Goal: Transaction & Acquisition: Book appointment/travel/reservation

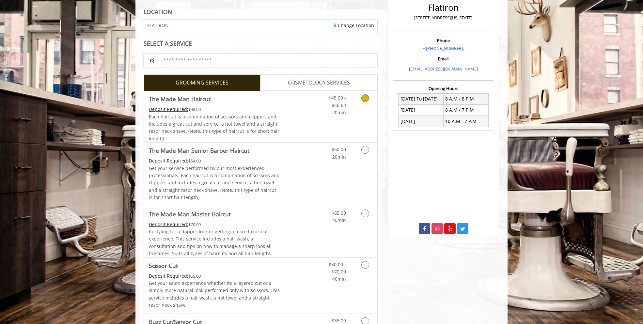
scroll to position [98, 0]
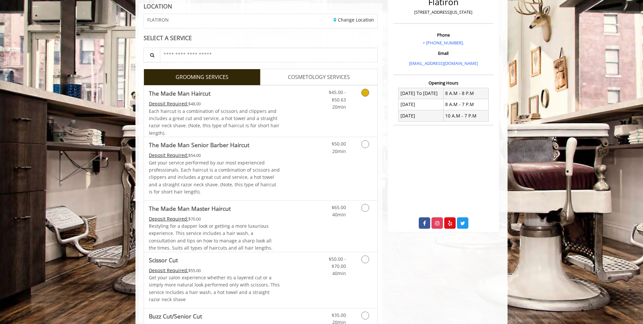
click at [363, 93] on icon "Grooming services" at bounding box center [365, 93] width 8 height 8
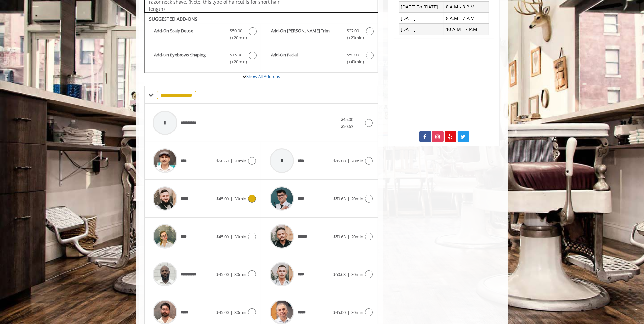
scroll to position [196, 0]
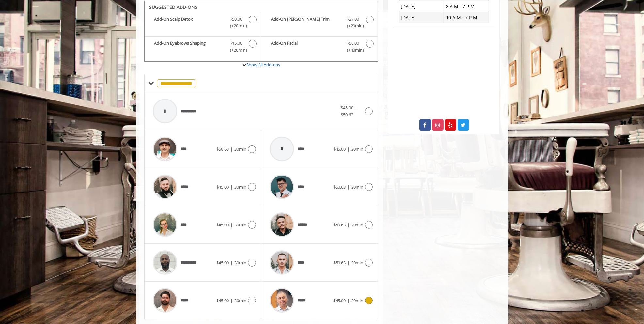
click at [370, 297] on icon at bounding box center [369, 301] width 8 height 8
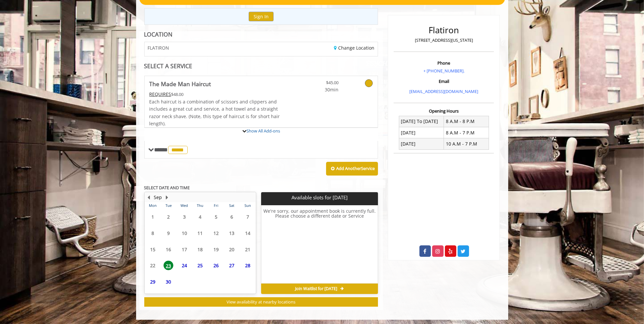
scroll to position [129, 0]
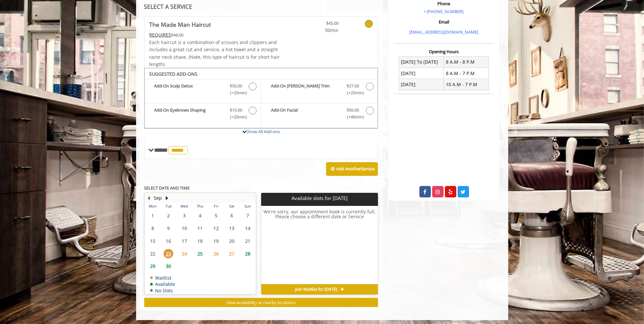
click at [185, 251] on span "24" at bounding box center [185, 253] width 10 height 9
click at [198, 252] on span "25" at bounding box center [200, 253] width 10 height 9
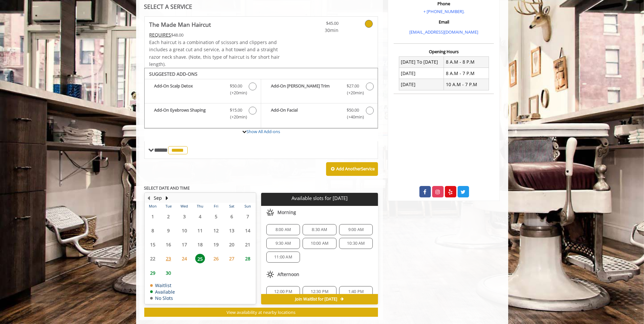
scroll to position [139, 0]
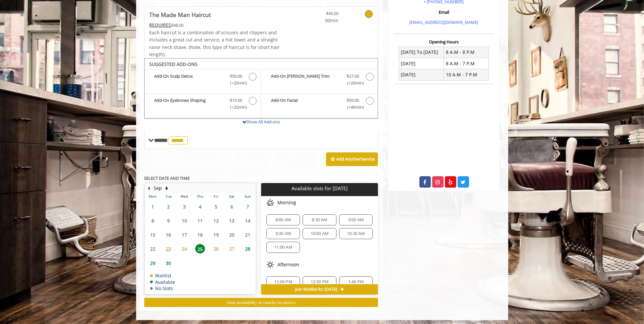
click at [183, 247] on span "24" at bounding box center [185, 248] width 10 height 9
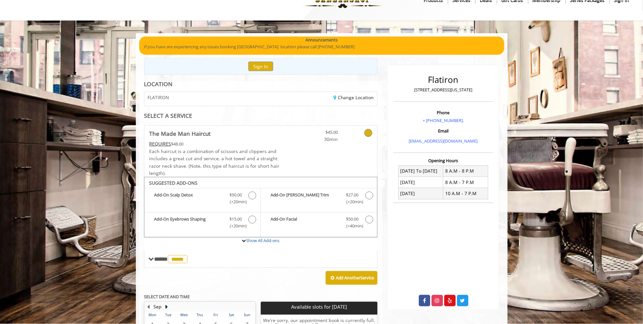
scroll to position [0, 0]
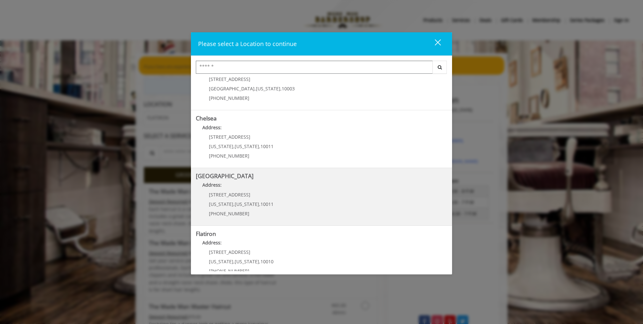
scroll to position [33, 0]
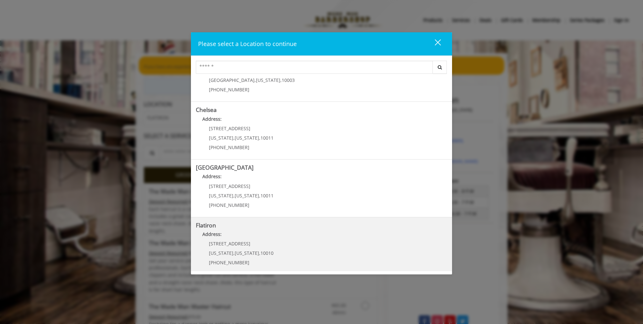
click at [265, 240] on "Address:" at bounding box center [321, 236] width 251 height 10
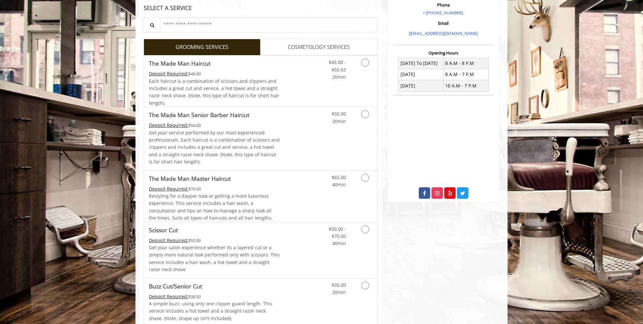
scroll to position [131, 0]
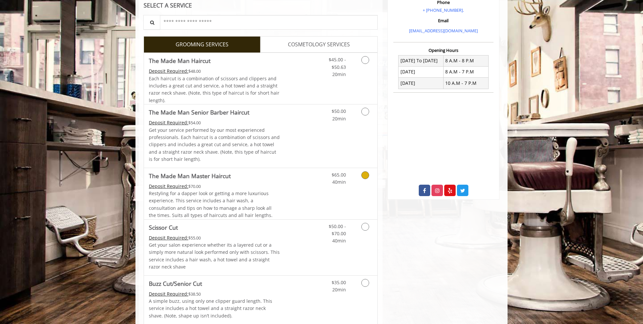
click at [363, 173] on icon "Grooming services" at bounding box center [365, 175] width 8 height 8
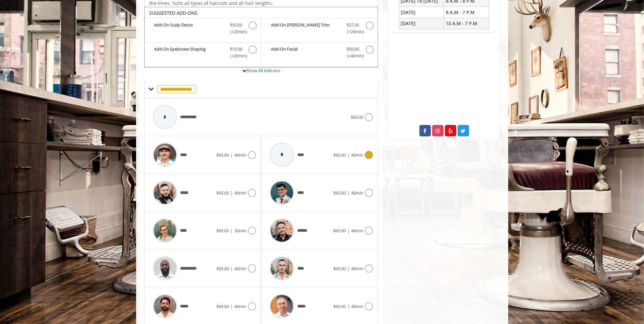
scroll to position [196, 0]
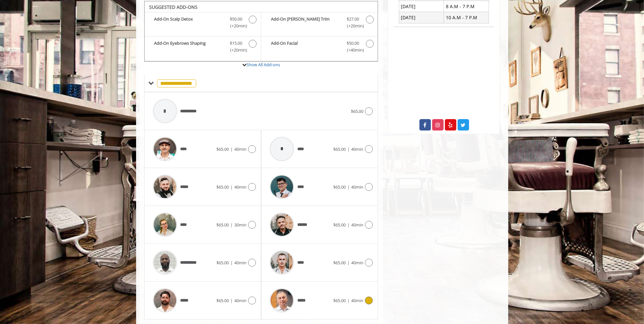
click at [367, 297] on icon at bounding box center [369, 301] width 8 height 8
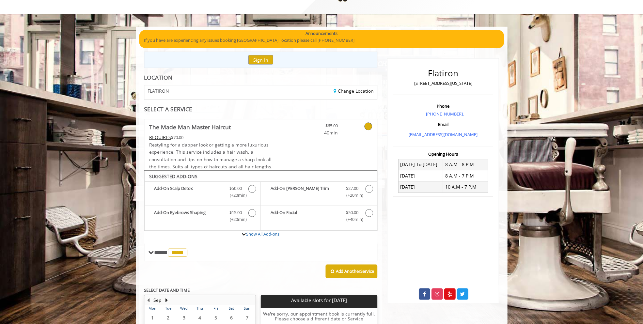
scroll to position [0, 0]
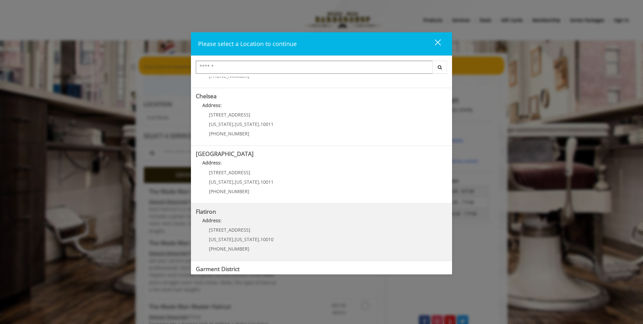
scroll to position [65, 0]
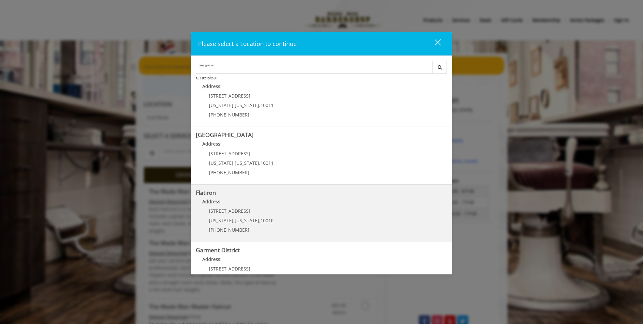
click at [294, 209] on "Flatiron Address: 10 E 23rd St New York , New York , 10010 (917) 475-1765" at bounding box center [321, 214] width 251 height 48
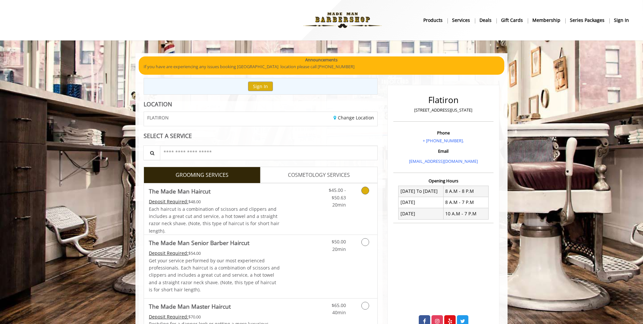
click at [367, 191] on icon "Grooming services" at bounding box center [365, 191] width 8 height 8
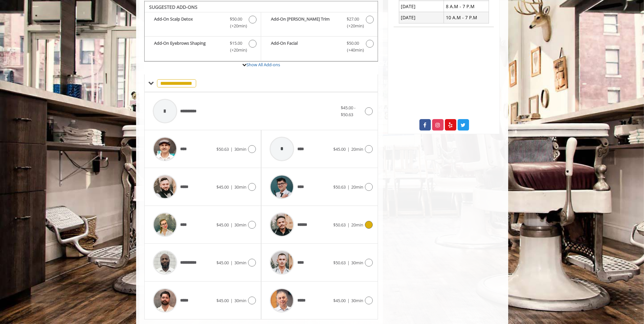
scroll to position [211, 0]
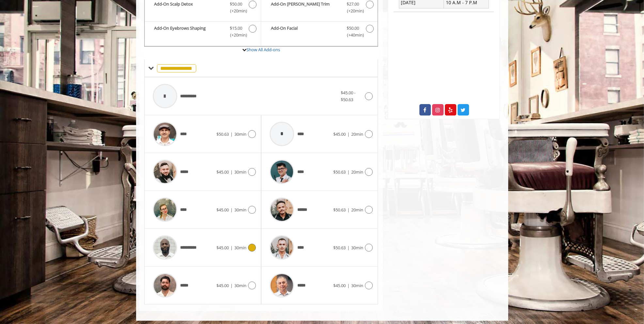
click at [254, 247] on icon at bounding box center [252, 248] width 8 height 8
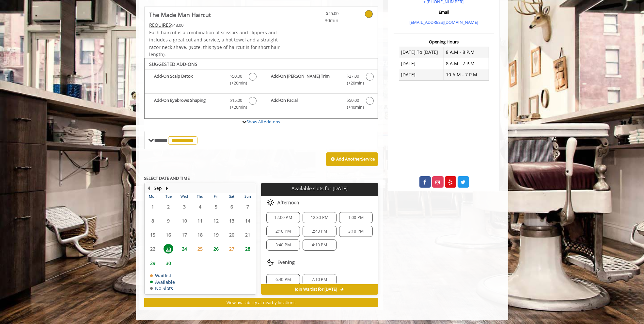
scroll to position [7, 0]
click at [322, 239] on span "4:10 PM" at bounding box center [319, 240] width 15 height 5
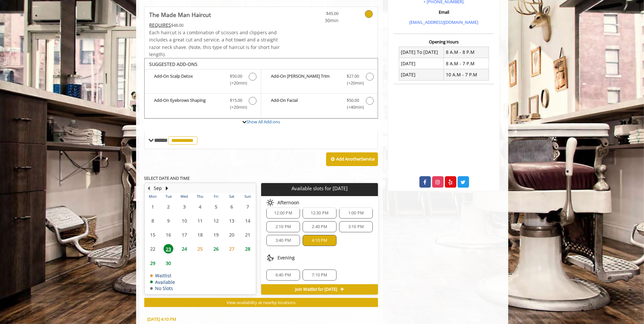
scroll to position [256, 0]
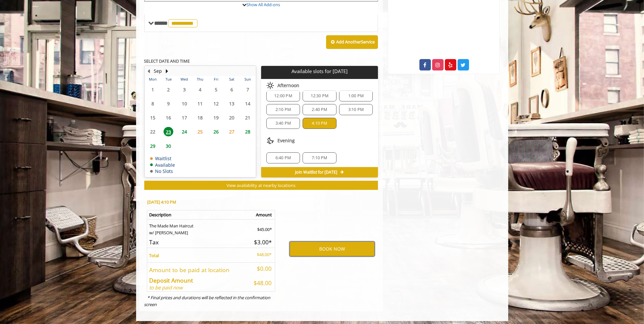
click at [340, 249] on button "BOOK NOW" at bounding box center [331, 249] width 85 height 15
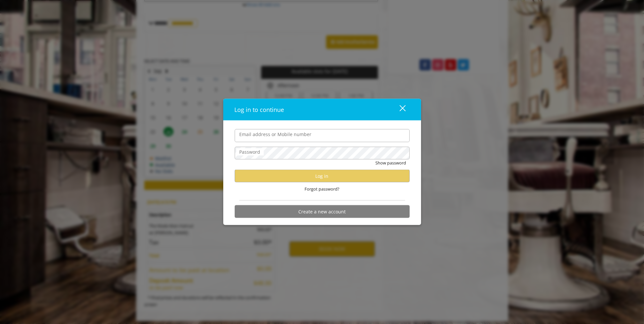
type input "**********"
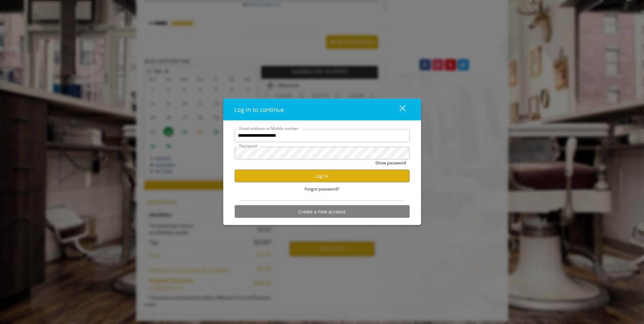
scroll to position [0, 0]
click at [326, 176] on button "Log in" at bounding box center [322, 176] width 175 height 13
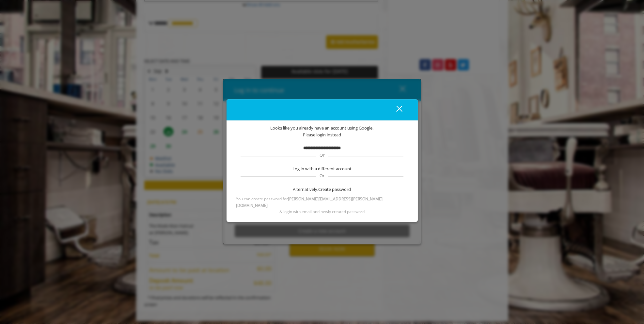
click at [330, 150] on b "**********" at bounding box center [322, 148] width 38 height 4
click at [334, 150] on b "**********" at bounding box center [322, 148] width 38 height 4
click at [315, 150] on b "**********" at bounding box center [322, 148] width 38 height 4
click at [399, 111] on div "close" at bounding box center [395, 110] width 13 height 10
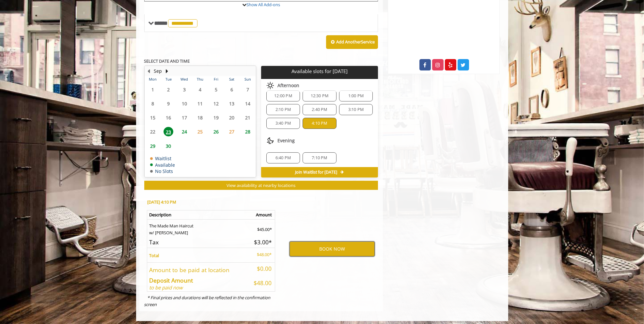
click at [342, 246] on button "BOOK NOW" at bounding box center [331, 249] width 85 height 15
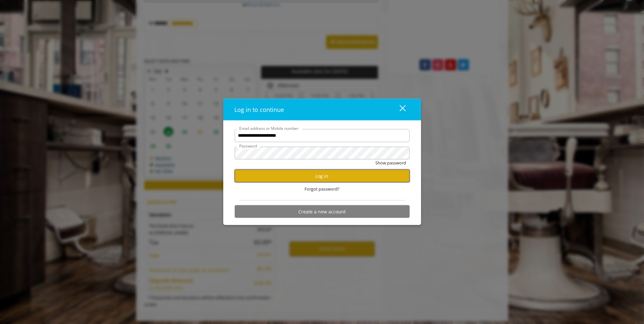
click at [321, 177] on button "Log in" at bounding box center [322, 176] width 175 height 13
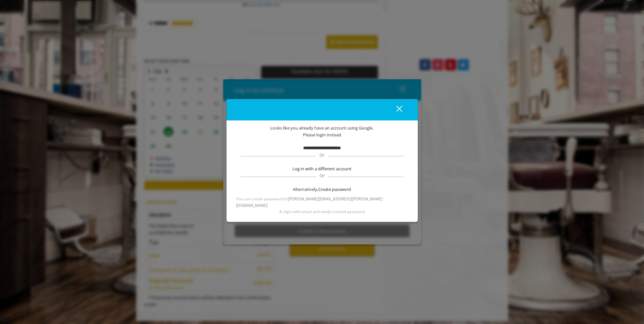
click at [400, 115] on div "close" at bounding box center [395, 110] width 13 height 10
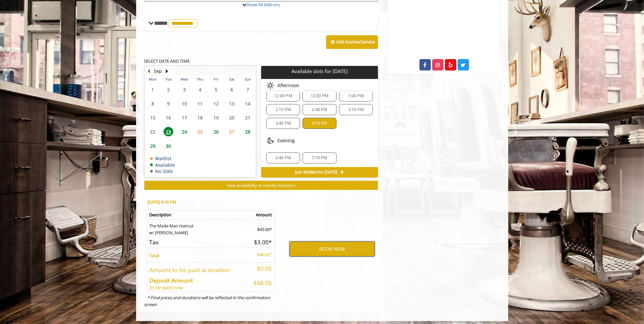
click at [334, 248] on button "BOOK NOW" at bounding box center [331, 249] width 85 height 15
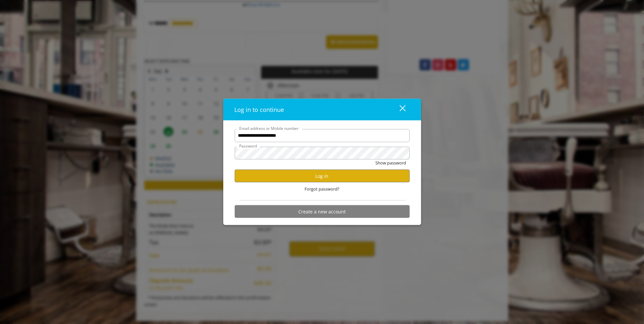
click at [350, 112] on div "Log in to continue" at bounding box center [311, 109] width 153 height 9
click at [346, 176] on button "Log in" at bounding box center [322, 176] width 175 height 13
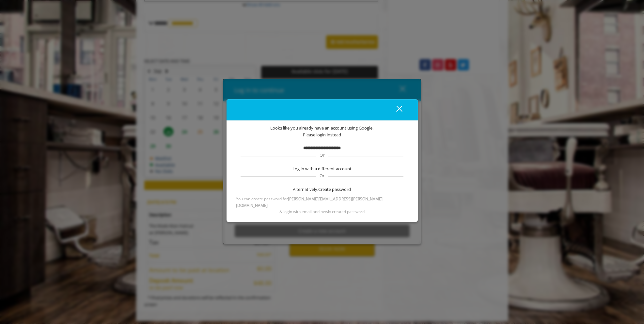
click at [397, 113] on div "close" at bounding box center [395, 110] width 13 height 10
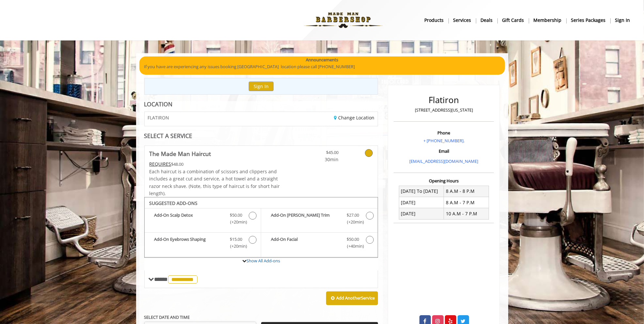
click at [624, 22] on b "sign in" at bounding box center [622, 20] width 15 height 7
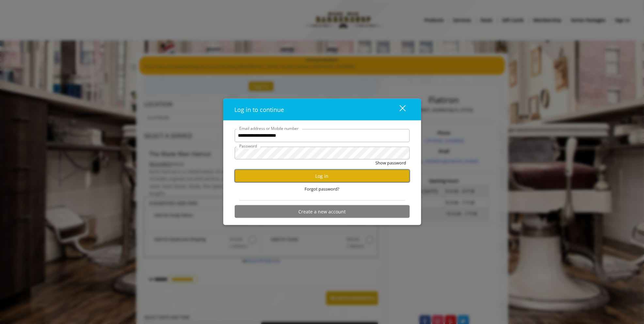
click at [326, 179] on button "Log in" at bounding box center [322, 176] width 175 height 13
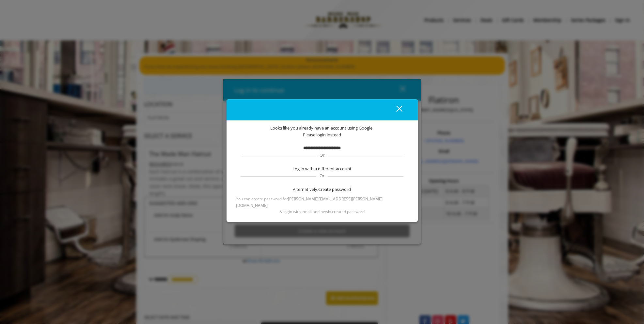
click at [326, 171] on span "Log in with a different account" at bounding box center [321, 168] width 59 height 7
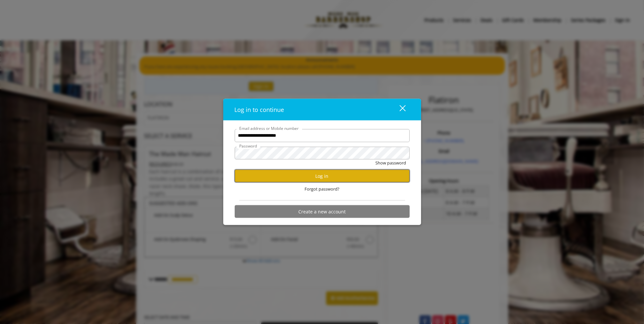
click at [327, 178] on button "Log in" at bounding box center [322, 176] width 175 height 13
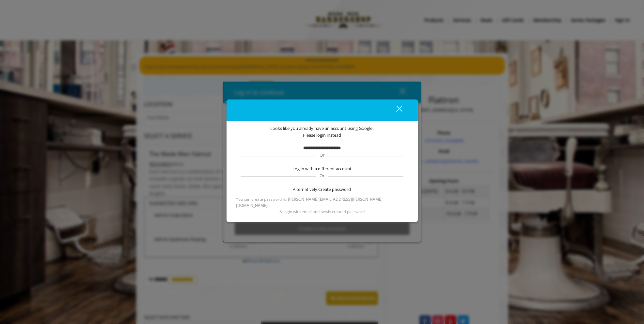
click at [326, 156] on span "Or" at bounding box center [321, 155] width 11 height 6
click at [324, 150] on b "**********" at bounding box center [322, 148] width 38 height 4
click at [325, 143] on div "**********" at bounding box center [322, 170] width 172 height 90
click at [326, 139] on span "Please login instead" at bounding box center [322, 135] width 38 height 7
click at [340, 192] on span "Create password" at bounding box center [335, 189] width 33 height 7
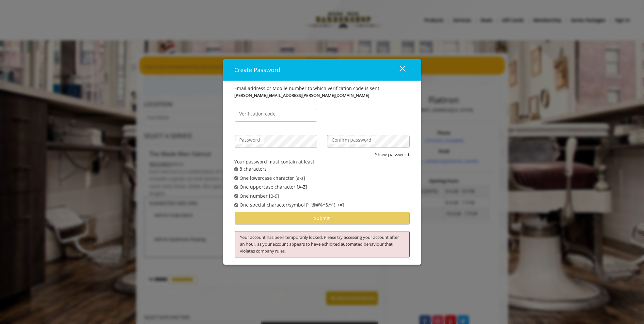
click at [274, 114] on label "Verification code" at bounding box center [257, 113] width 43 height 7
click at [274, 114] on input "Verification code" at bounding box center [276, 115] width 83 height 13
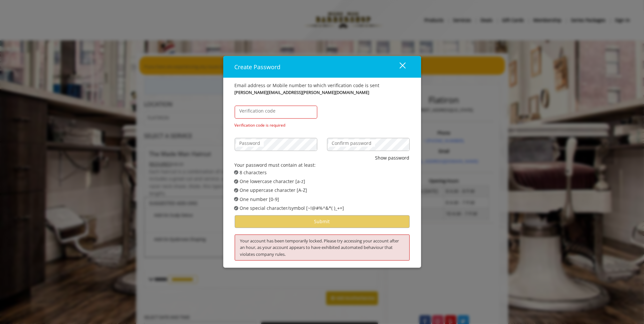
click at [408, 69] on button "close" at bounding box center [398, 66] width 22 height 13
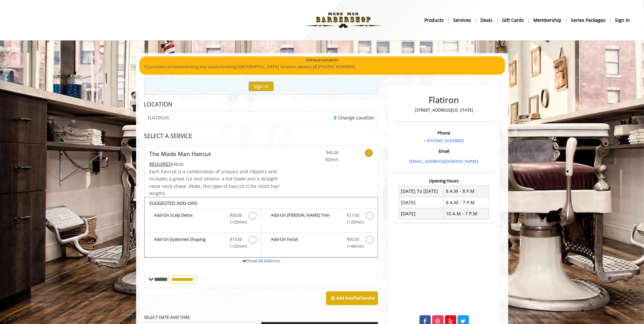
click at [623, 21] on b "sign in" at bounding box center [622, 20] width 15 height 7
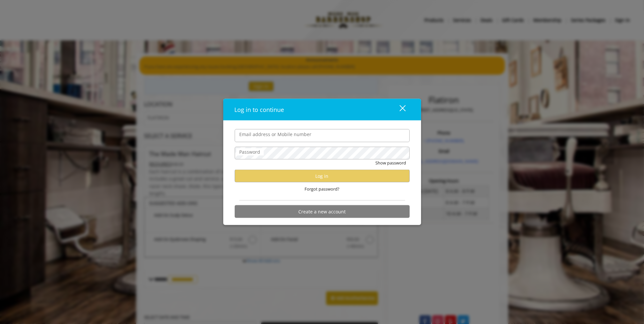
type input "**********"
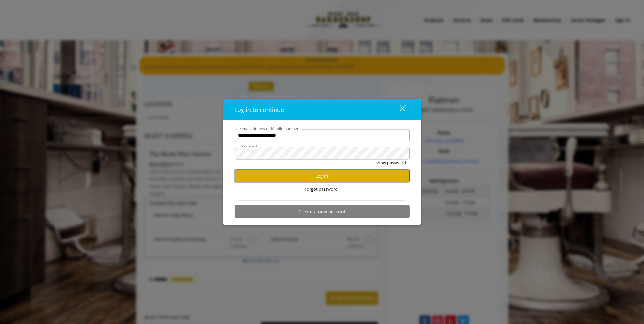
click at [318, 176] on button "Log in" at bounding box center [322, 176] width 175 height 13
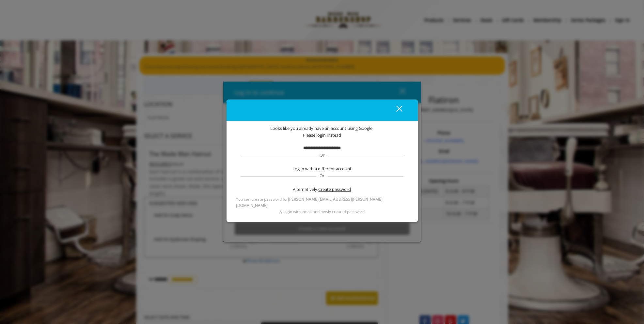
click at [333, 192] on span "Create password" at bounding box center [335, 189] width 33 height 7
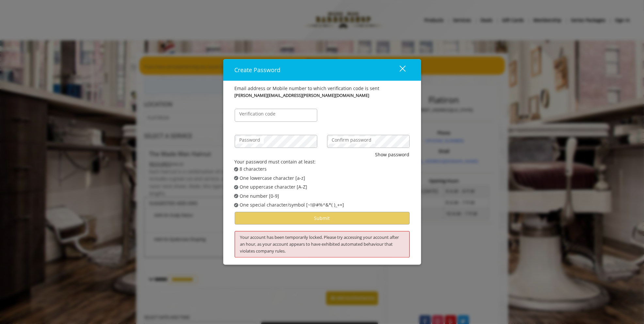
click at [261, 115] on label "Verification code" at bounding box center [257, 113] width 43 height 7
click at [261, 115] on input "Verification code" at bounding box center [276, 115] width 83 height 13
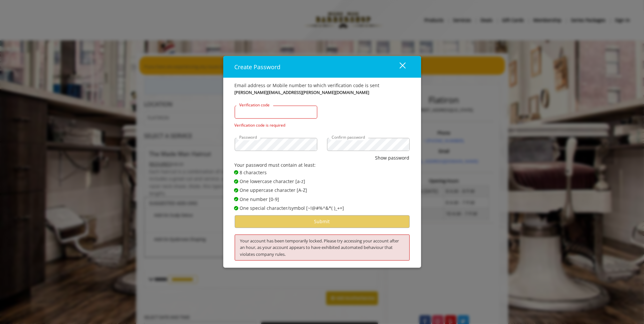
click at [305, 113] on input "Verification code" at bounding box center [276, 111] width 83 height 13
click at [404, 65] on div "close" at bounding box center [398, 67] width 13 height 10
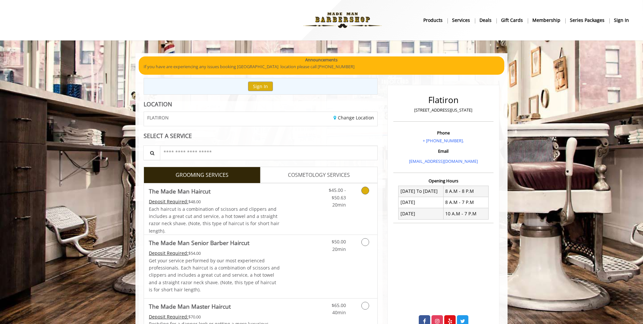
click at [364, 190] on icon "Grooming services" at bounding box center [365, 191] width 8 height 8
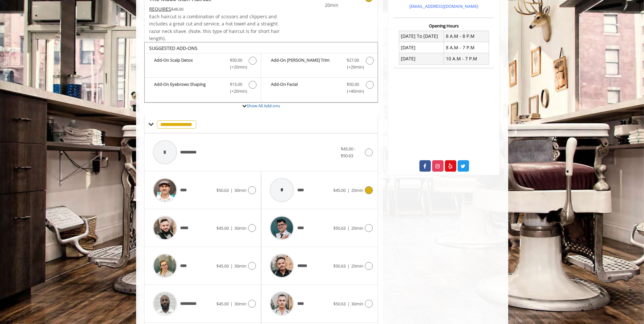
scroll to position [196, 0]
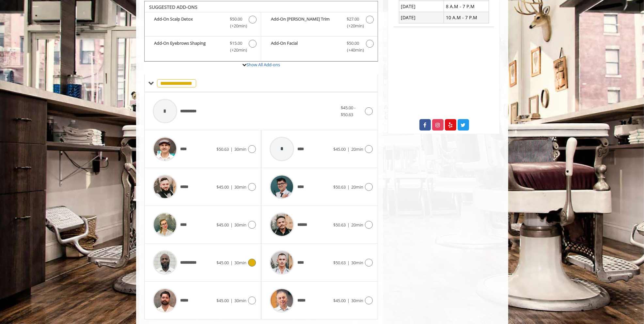
click at [255, 259] on icon at bounding box center [252, 263] width 8 height 8
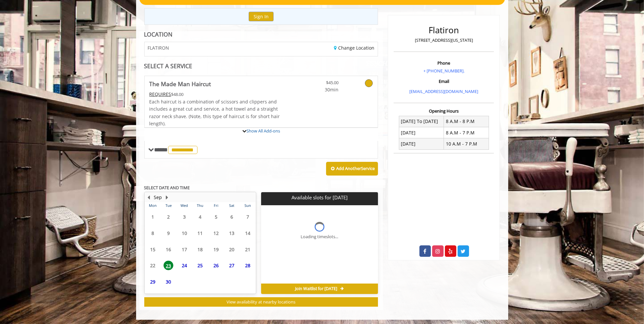
scroll to position [139, 0]
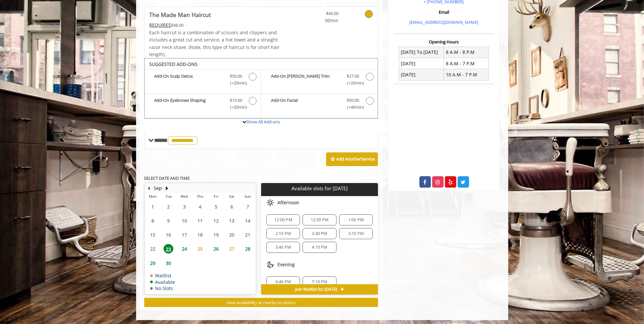
click at [313, 246] on div "4:10 PM" at bounding box center [320, 247] width 34 height 11
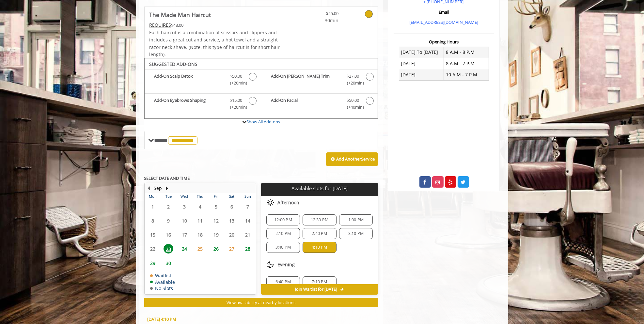
scroll to position [256, 0]
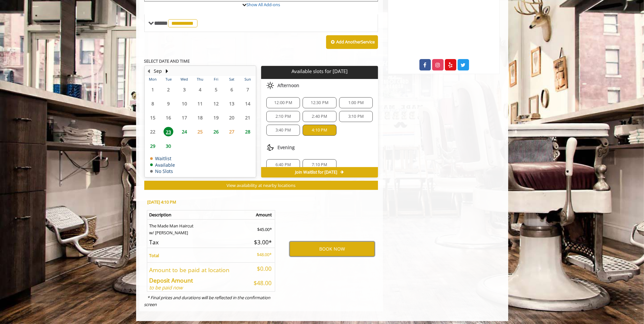
click at [313, 246] on button "BOOK NOW" at bounding box center [331, 249] width 85 height 15
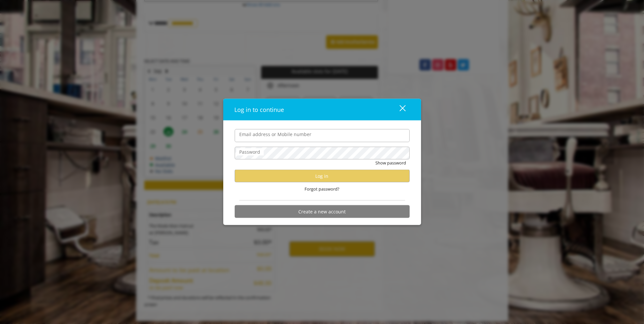
type input "**********"
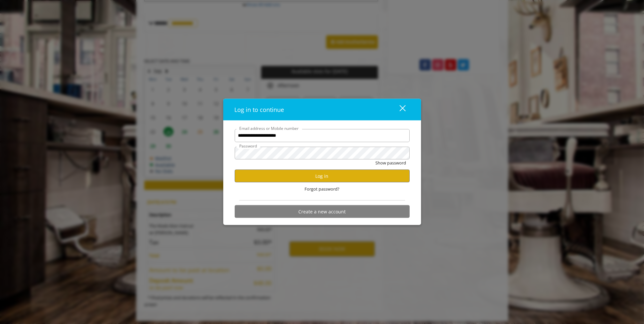
scroll to position [0, 0]
click at [336, 178] on button "Log in" at bounding box center [322, 176] width 175 height 13
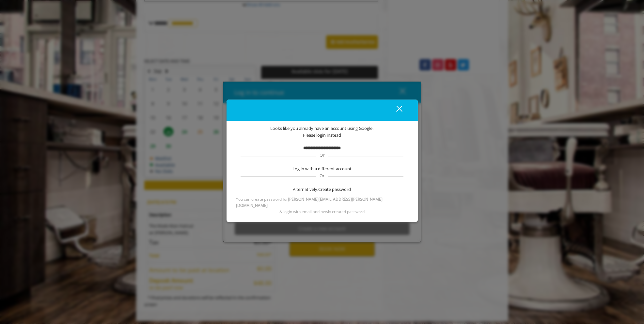
click at [330, 150] on b "**********" at bounding box center [322, 148] width 38 height 4
click at [402, 113] on button "close" at bounding box center [395, 109] width 22 height 13
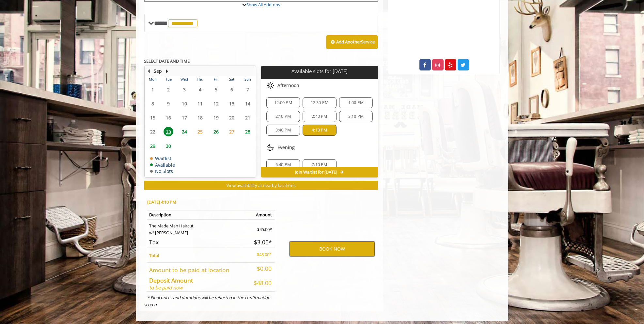
click at [320, 247] on button "BOOK NOW" at bounding box center [331, 249] width 85 height 15
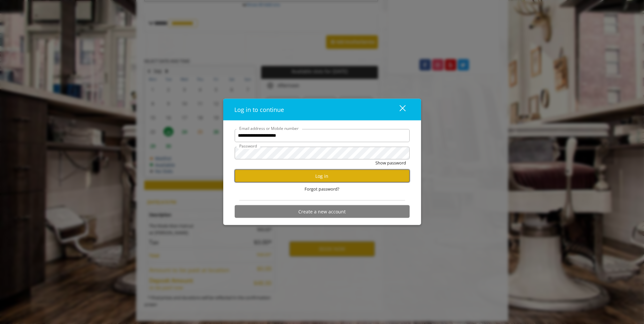
click at [289, 176] on button "Log in" at bounding box center [322, 176] width 175 height 13
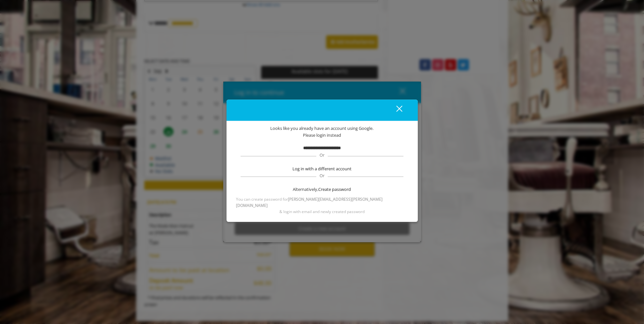
click at [320, 150] on b "**********" at bounding box center [322, 148] width 38 height 4
click at [397, 111] on div "close" at bounding box center [395, 110] width 13 height 10
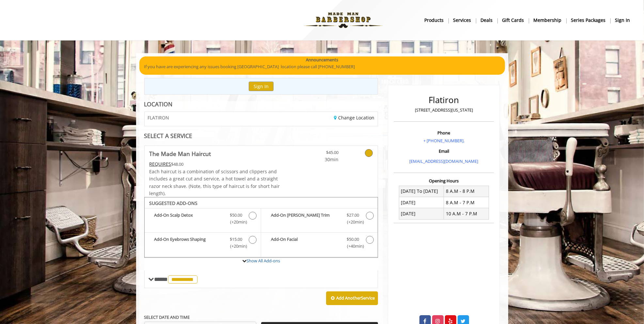
click at [618, 21] on b "sign in" at bounding box center [622, 20] width 15 height 7
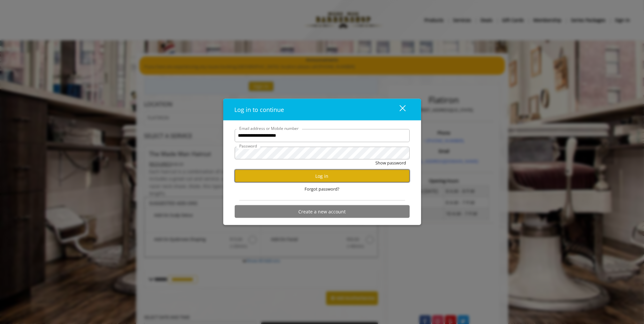
click at [323, 178] on button "Log in" at bounding box center [322, 176] width 175 height 13
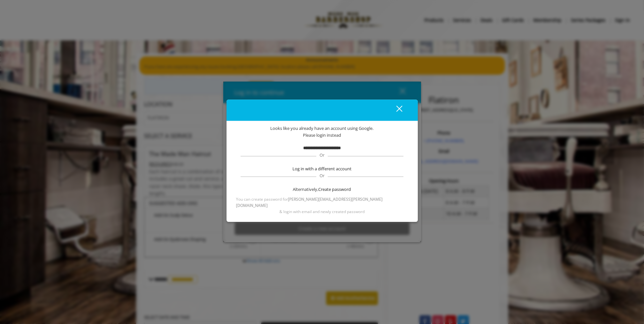
click at [401, 111] on div "close" at bounding box center [395, 110] width 13 height 10
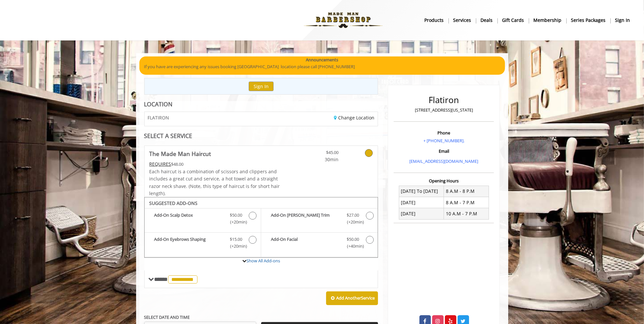
click at [620, 18] on b "sign in" at bounding box center [622, 20] width 15 height 7
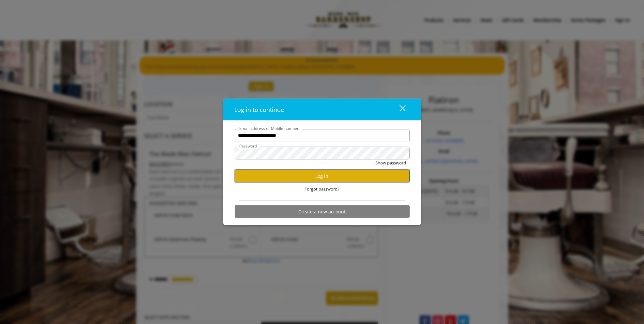
click at [304, 176] on button "Log in" at bounding box center [322, 176] width 175 height 13
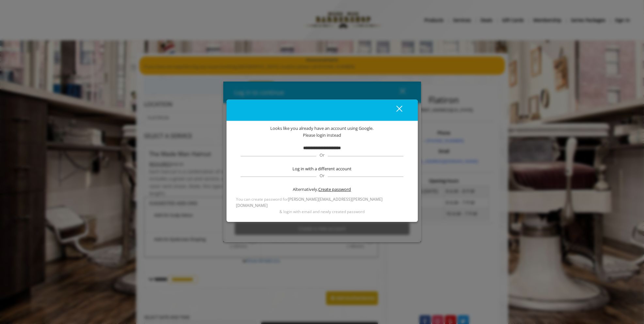
click at [332, 193] on span "Create password" at bounding box center [335, 189] width 33 height 7
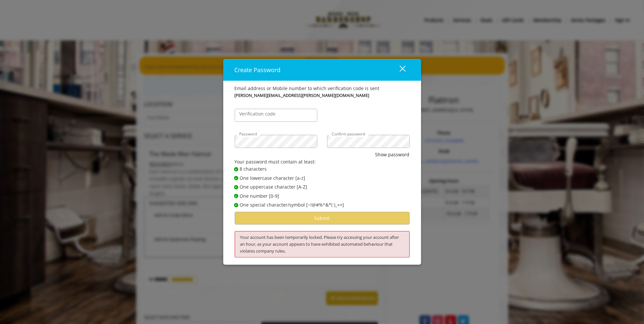
click at [260, 115] on label "Verification code" at bounding box center [257, 113] width 43 height 7
click at [260, 115] on input "Verification code" at bounding box center [276, 115] width 83 height 13
click at [408, 70] on button "close" at bounding box center [398, 69] width 22 height 13
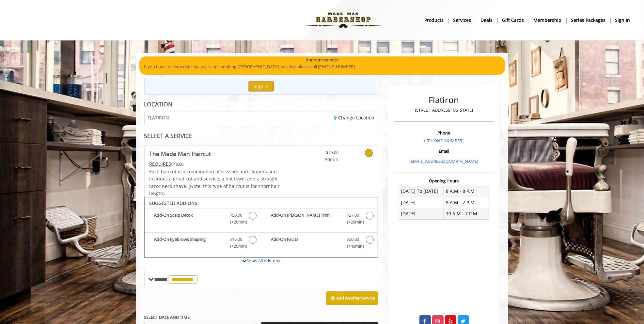
click at [265, 85] on button "Sign In" at bounding box center [261, 86] width 25 height 9
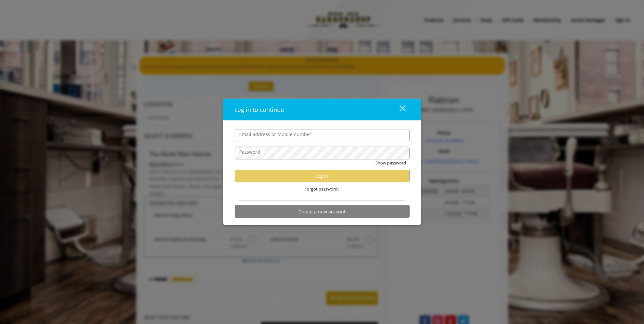
type input "**********"
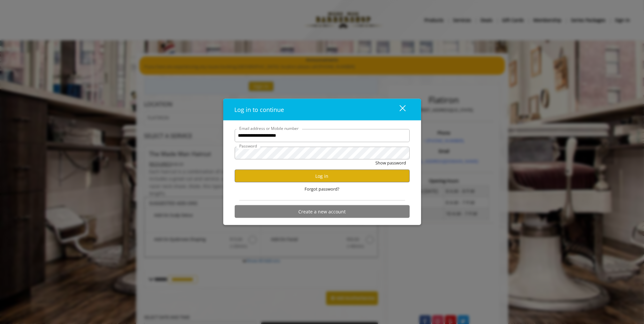
click at [408, 110] on button "close" at bounding box center [398, 109] width 22 height 13
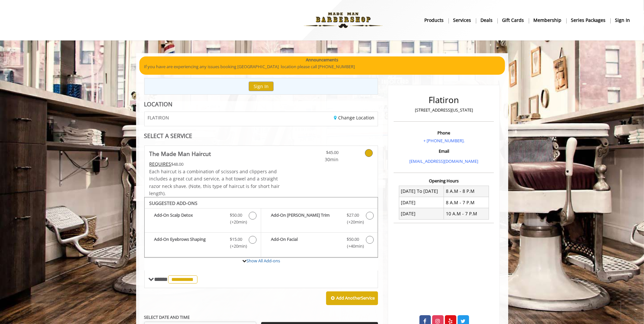
click at [627, 20] on b "sign in" at bounding box center [622, 20] width 15 height 7
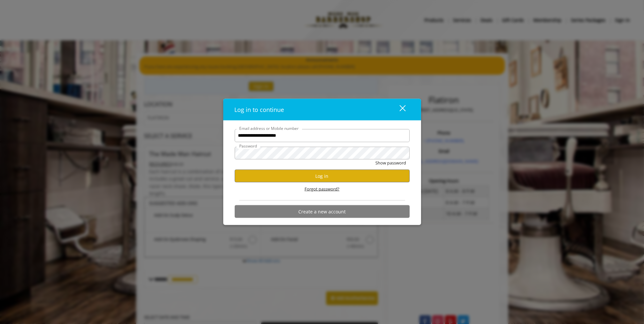
click at [329, 191] on span "Forgot password?" at bounding box center [322, 189] width 35 height 7
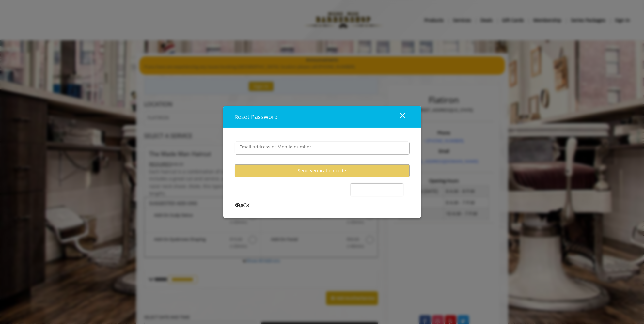
click at [401, 118] on div "close" at bounding box center [398, 117] width 13 height 10
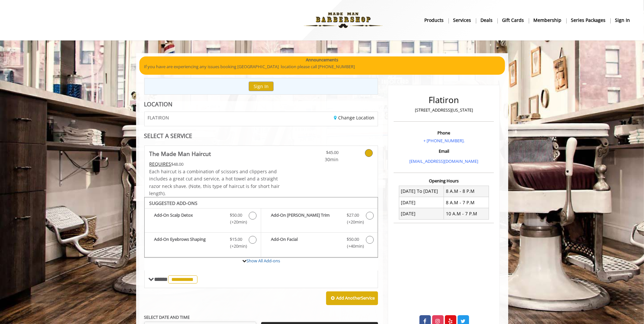
click at [624, 21] on b "sign in" at bounding box center [622, 20] width 15 height 7
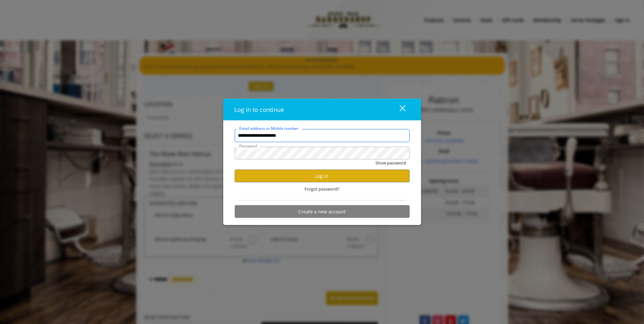
drag, startPoint x: 314, startPoint y: 136, endPoint x: 178, endPoint y: 134, distance: 136.4
click at [178, 134] on div "**********" at bounding box center [322, 162] width 644 height 324
type input "**********"
click at [302, 180] on button "Log in" at bounding box center [322, 176] width 175 height 13
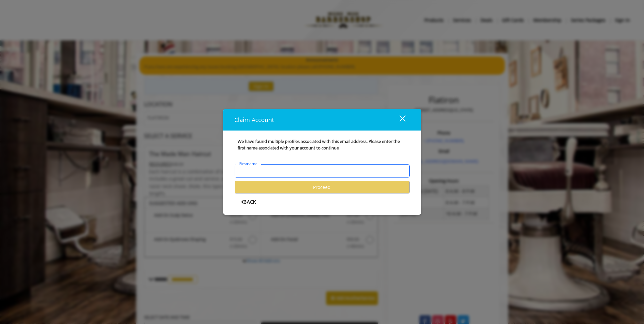
click at [265, 170] on input "Firstname" at bounding box center [322, 170] width 175 height 13
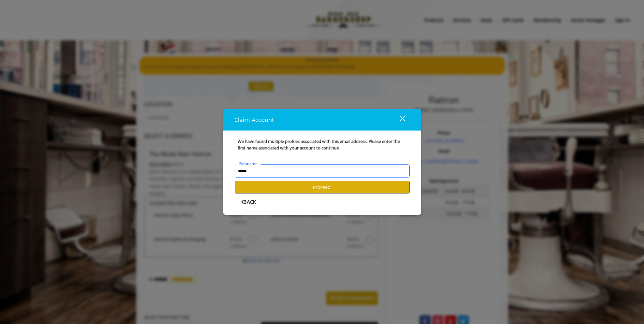
type input "*****"
click at [282, 189] on button "Proceed" at bounding box center [322, 187] width 175 height 13
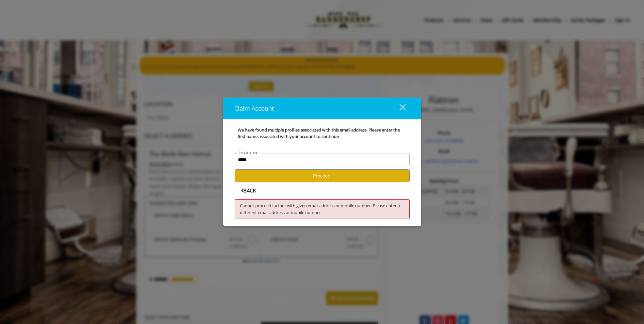
click at [405, 107] on div "close" at bounding box center [398, 108] width 13 height 10
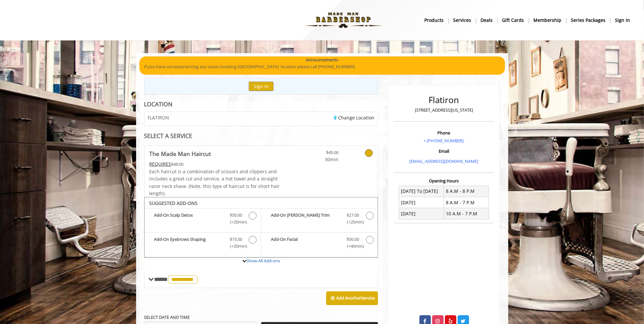
click at [628, 20] on b "sign in" at bounding box center [622, 20] width 15 height 7
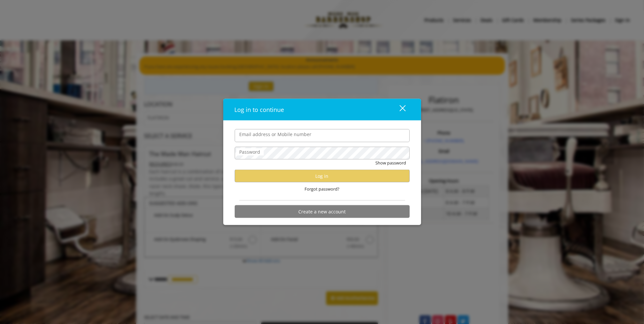
type input "**********"
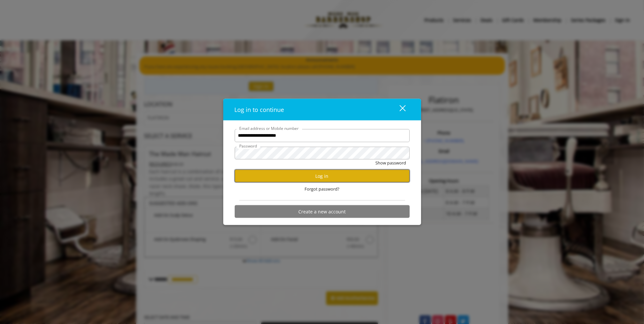
click at [303, 178] on button "Log in" at bounding box center [322, 176] width 175 height 13
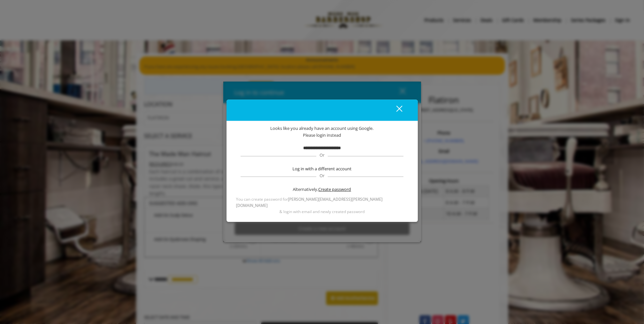
click at [338, 193] on span "Create password" at bounding box center [335, 189] width 33 height 7
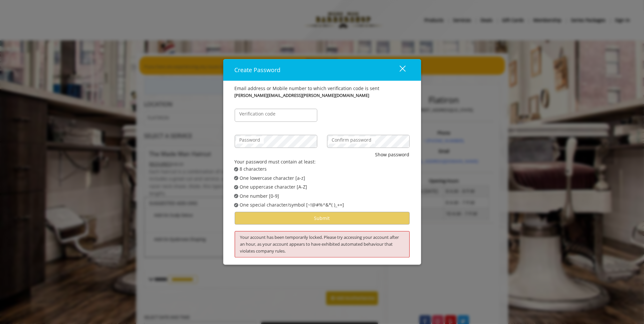
click at [278, 122] on div "Verification code" at bounding box center [276, 112] width 92 height 26
click at [278, 117] on label "Verification code" at bounding box center [257, 113] width 43 height 7
click at [278, 117] on input "Verification code" at bounding box center [276, 115] width 83 height 13
type input "******"
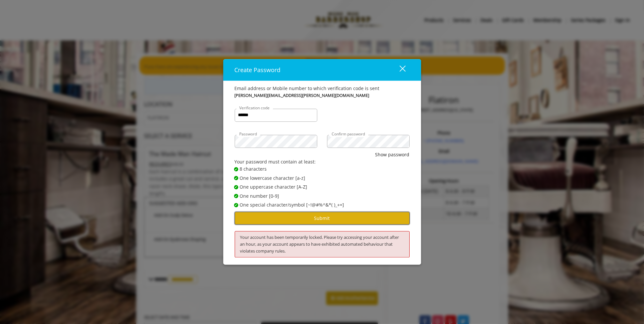
click at [310, 217] on button "Submit" at bounding box center [322, 218] width 175 height 13
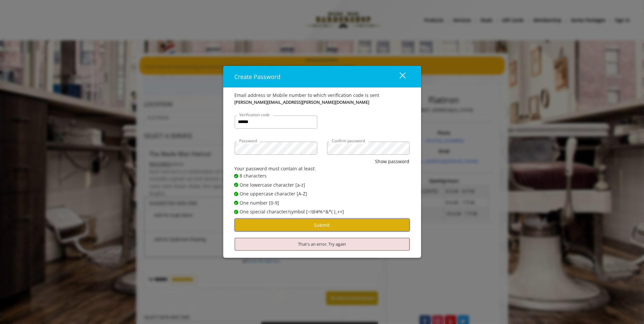
click at [313, 223] on button "Submit" at bounding box center [322, 225] width 175 height 13
click at [320, 245] on div "That's an error. Try again" at bounding box center [322, 244] width 175 height 13
click at [403, 78] on div "close" at bounding box center [398, 77] width 13 height 10
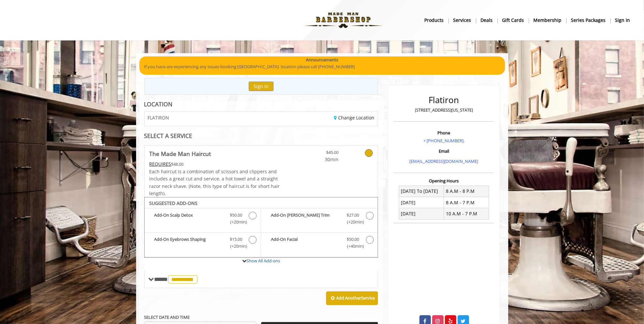
click at [625, 20] on b "sign in" at bounding box center [622, 20] width 15 height 7
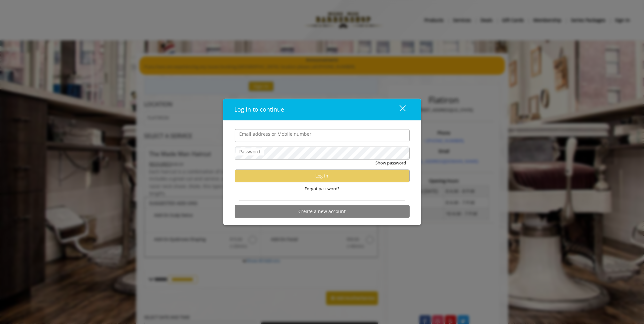
type input "**********"
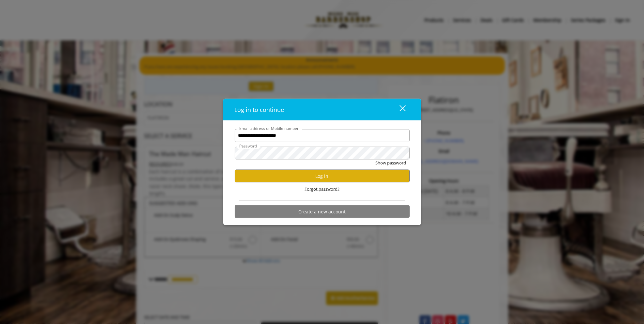
click at [320, 190] on span "Forgot password?" at bounding box center [322, 189] width 35 height 7
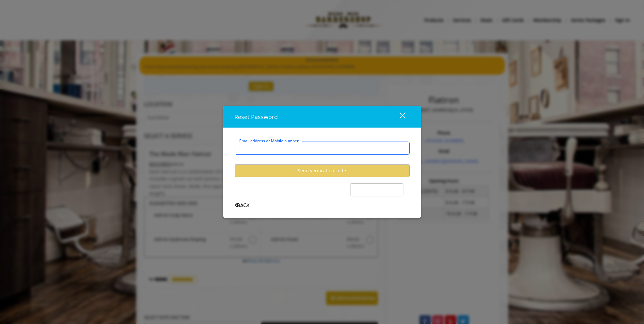
click at [279, 147] on input "Email address or Mobile number" at bounding box center [322, 147] width 175 height 13
type input "**********"
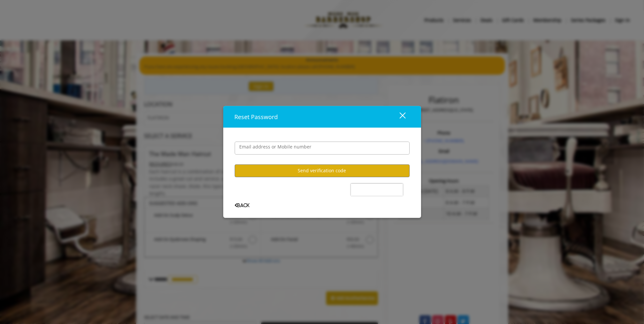
click at [224, 139] on div "**********" at bounding box center [322, 173] width 198 height 90
click at [331, 171] on button "Send verification code" at bounding box center [322, 170] width 175 height 13
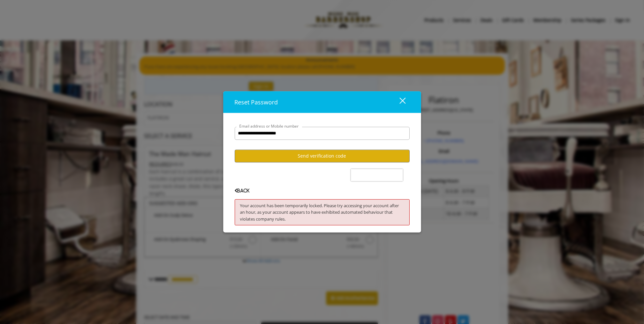
click at [402, 102] on div "close" at bounding box center [398, 102] width 13 height 10
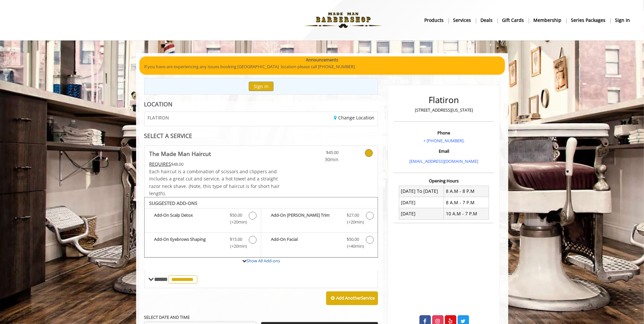
click at [623, 20] on b "sign in" at bounding box center [622, 20] width 15 height 7
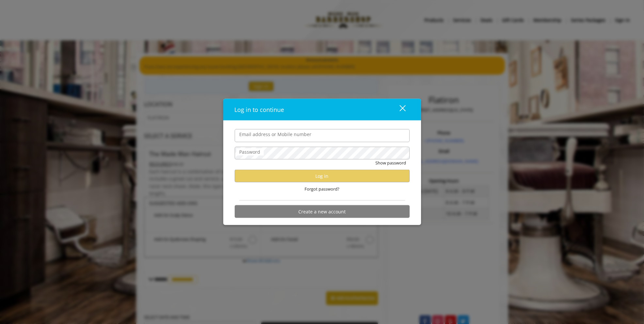
type input "**********"
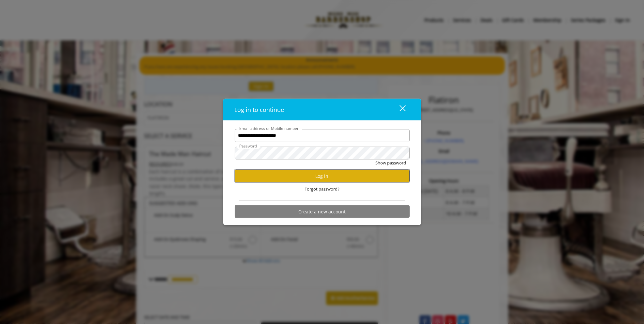
click at [317, 178] on button "Log in" at bounding box center [322, 176] width 175 height 13
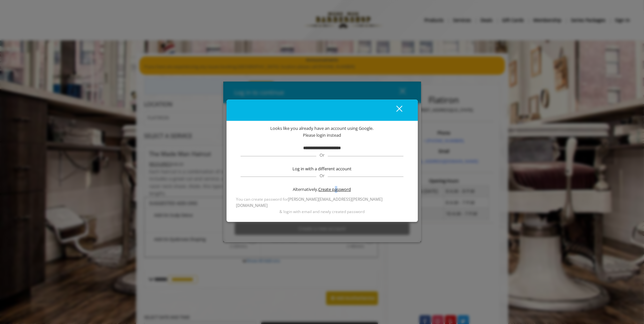
click at [336, 193] on span "Create password" at bounding box center [335, 189] width 33 height 7
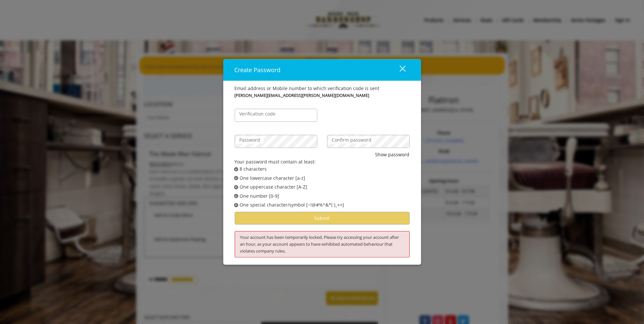
click at [261, 143] on label "Password" at bounding box center [249, 139] width 27 height 7
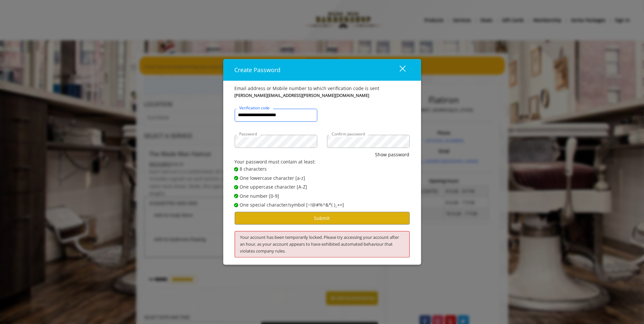
click at [276, 120] on input "**********" at bounding box center [276, 115] width 83 height 13
drag, startPoint x: 296, startPoint y: 117, endPoint x: 180, endPoint y: 121, distance: 116.6
click at [180, 121] on div "**********" at bounding box center [322, 162] width 644 height 324
type input "******"
click at [316, 221] on button "Submit" at bounding box center [322, 218] width 175 height 13
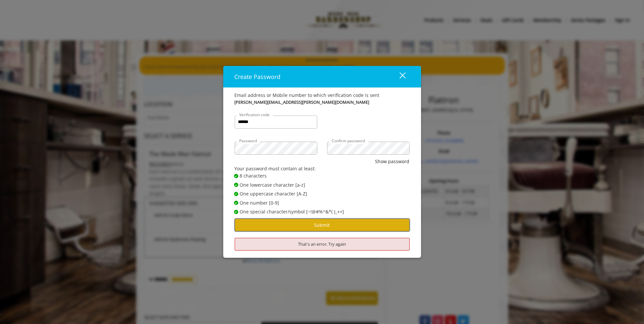
click at [317, 224] on button "Submit" at bounding box center [322, 225] width 175 height 13
click at [406, 75] on button "close" at bounding box center [398, 76] width 22 height 13
